Goal: Information Seeking & Learning: Find specific fact

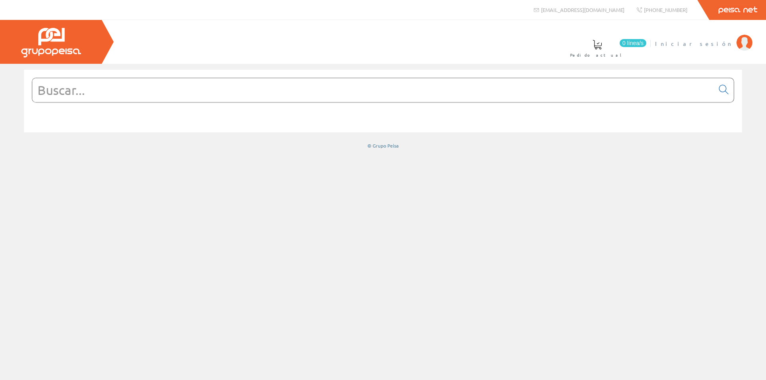
click at [701, 43] on span "Iniciar sesión" at bounding box center [693, 43] width 77 height 8
click at [211, 87] on input "text" at bounding box center [372, 90] width 681 height 24
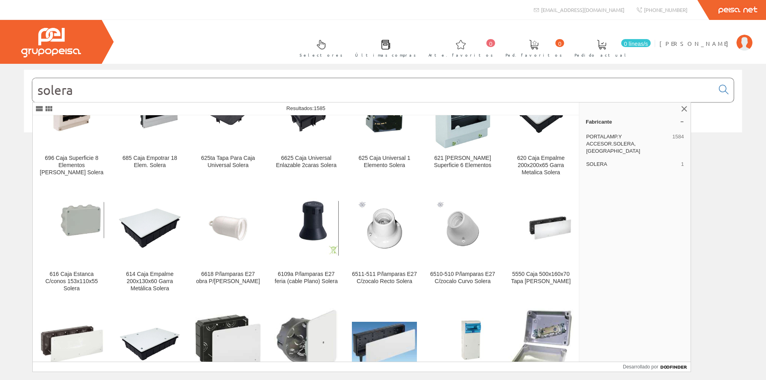
scroll to position [877, 0]
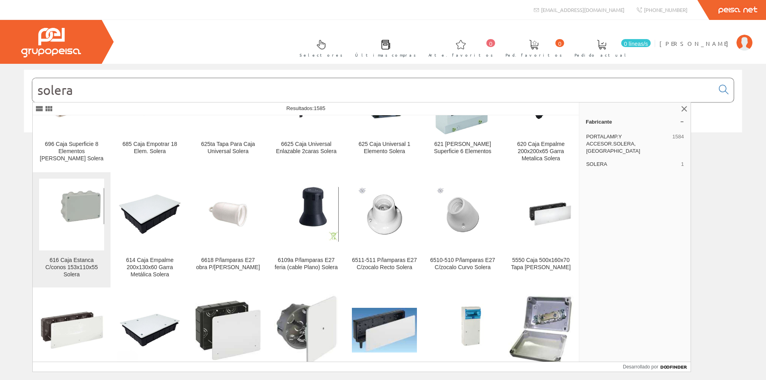
type input "solera"
click at [86, 211] on img at bounding box center [71, 214] width 65 height 54
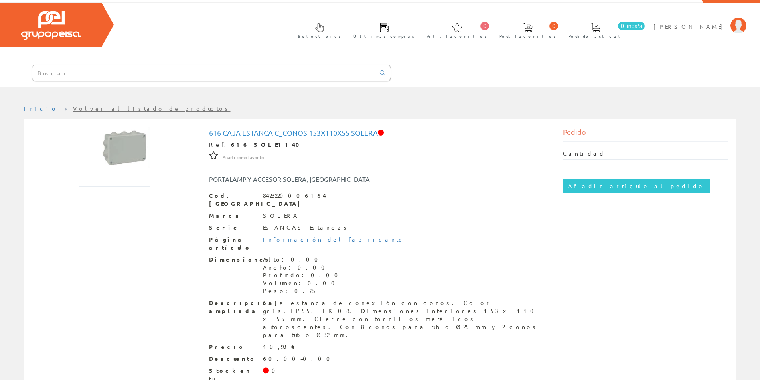
scroll to position [26, 0]
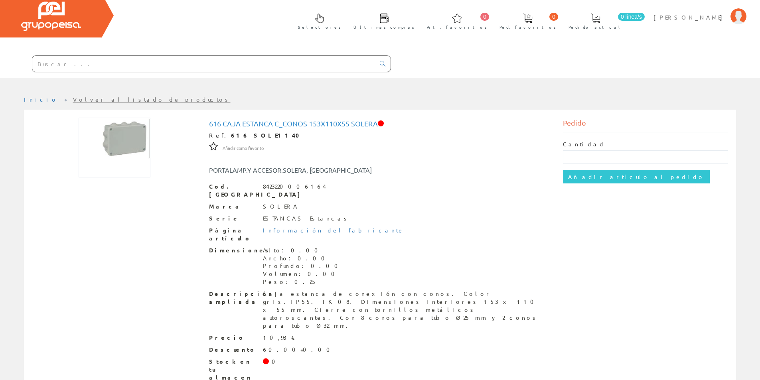
click at [195, 68] on input "text" at bounding box center [203, 64] width 343 height 16
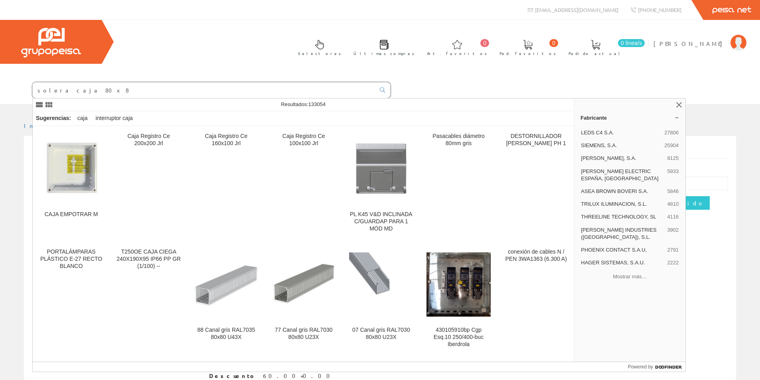
type input "solera caja 80x80"
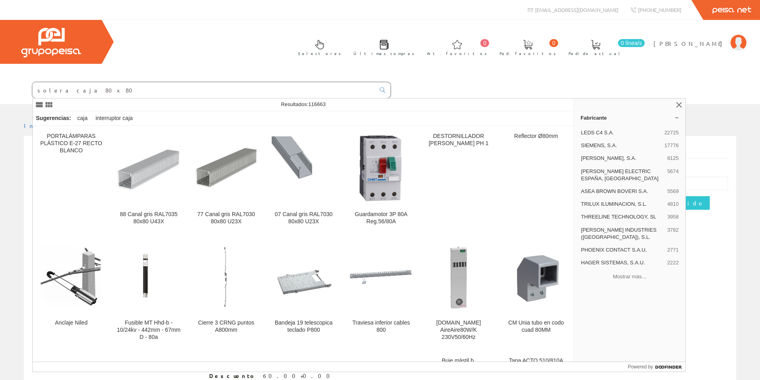
click at [137, 91] on input "solera caja 80x80" at bounding box center [203, 90] width 343 height 16
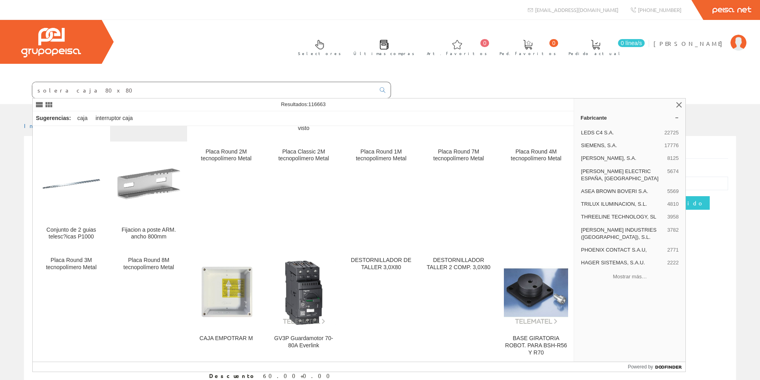
scroll to position [2273, 0]
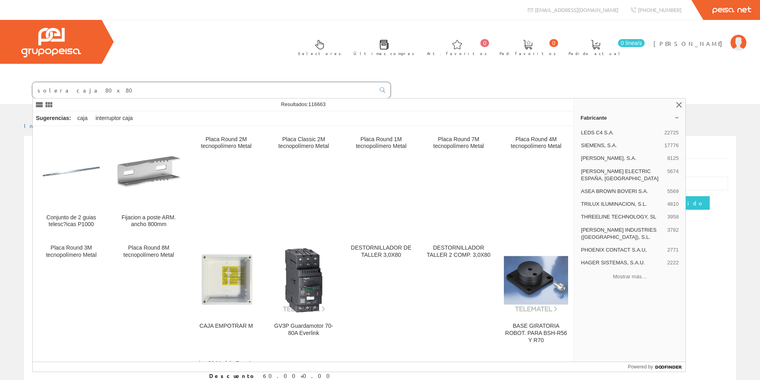
drag, startPoint x: 138, startPoint y: 93, endPoint x: 21, endPoint y: 98, distance: 117.7
click at [21, 98] on form "solera caja 80x80" at bounding box center [195, 90] width 391 height 17
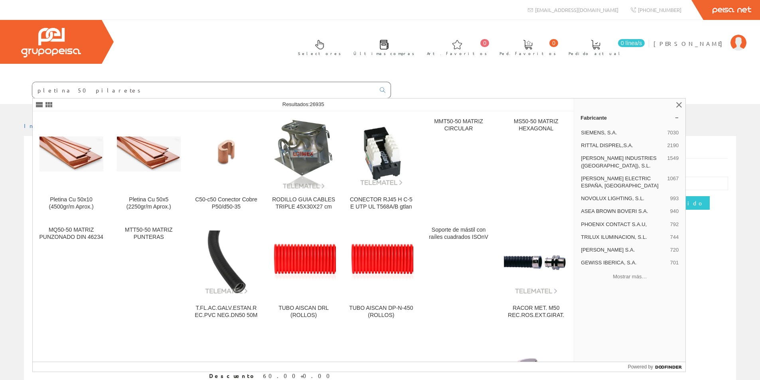
click at [57, 92] on input "pletina 50 pilaretes" at bounding box center [203, 90] width 343 height 16
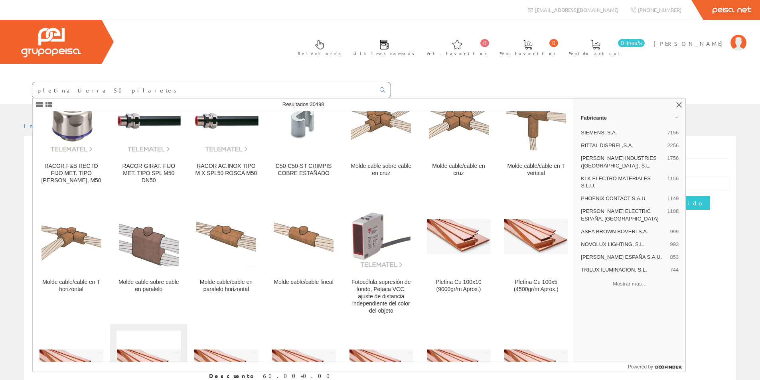
scroll to position [239, 0]
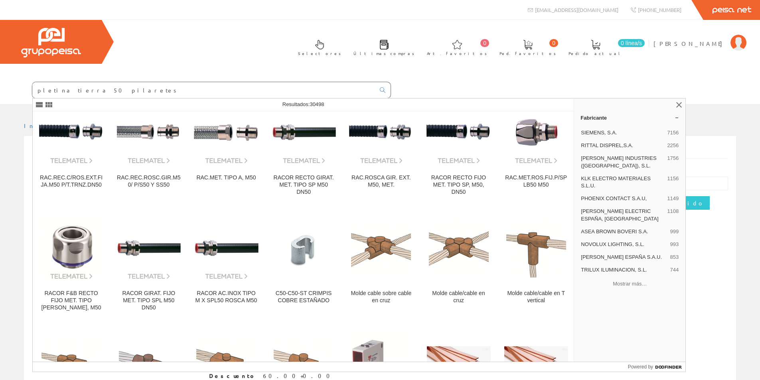
click at [57, 92] on input "pletina tierra 50 pilaretes" at bounding box center [203, 90] width 343 height 16
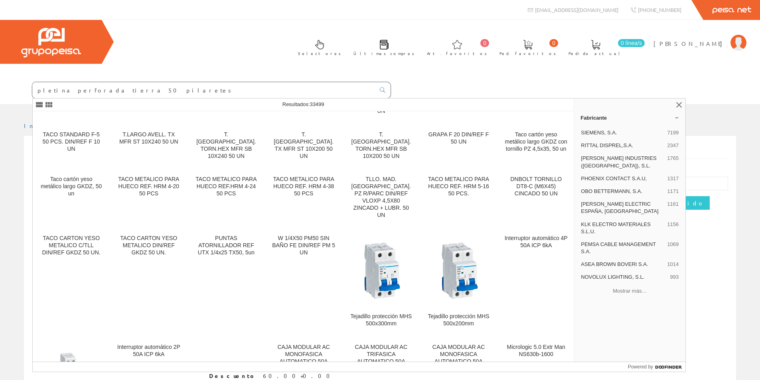
scroll to position [7734, 0]
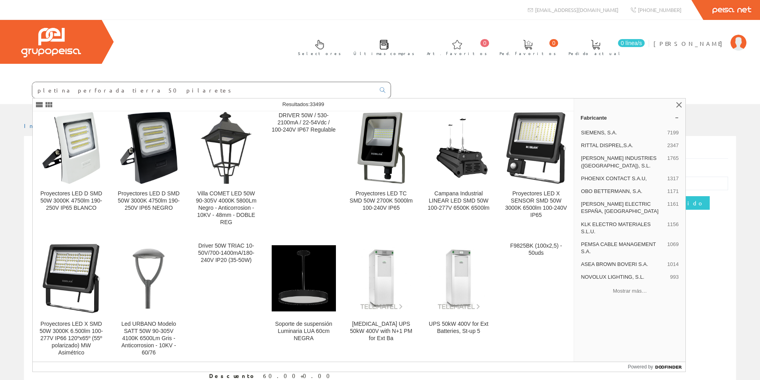
type input "pletina perforada tierra 50 pilaretes"
